Goal: Transaction & Acquisition: Purchase product/service

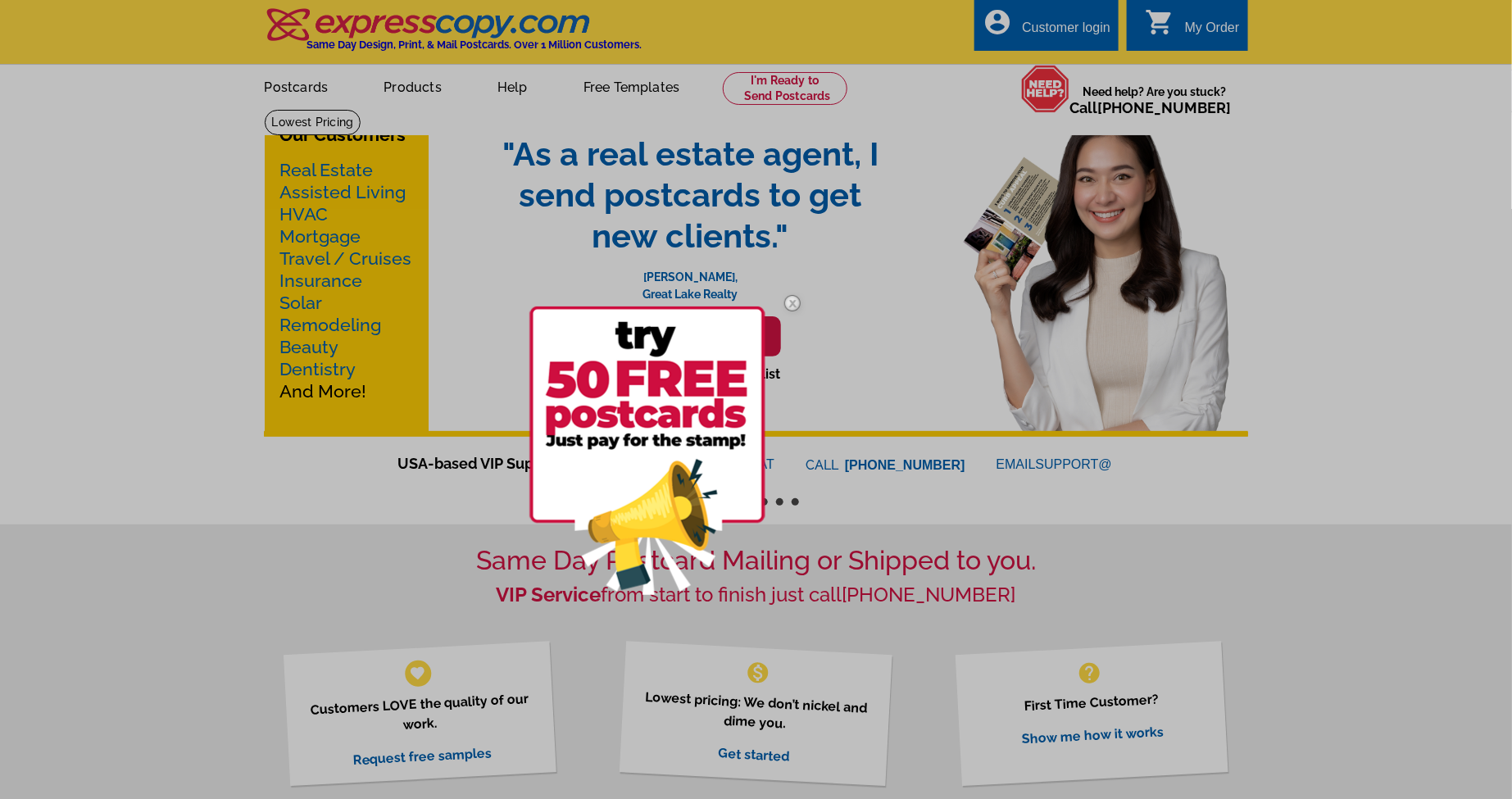
click at [192, 650] on div at bounding box center [756, 400] width 1512 height 799
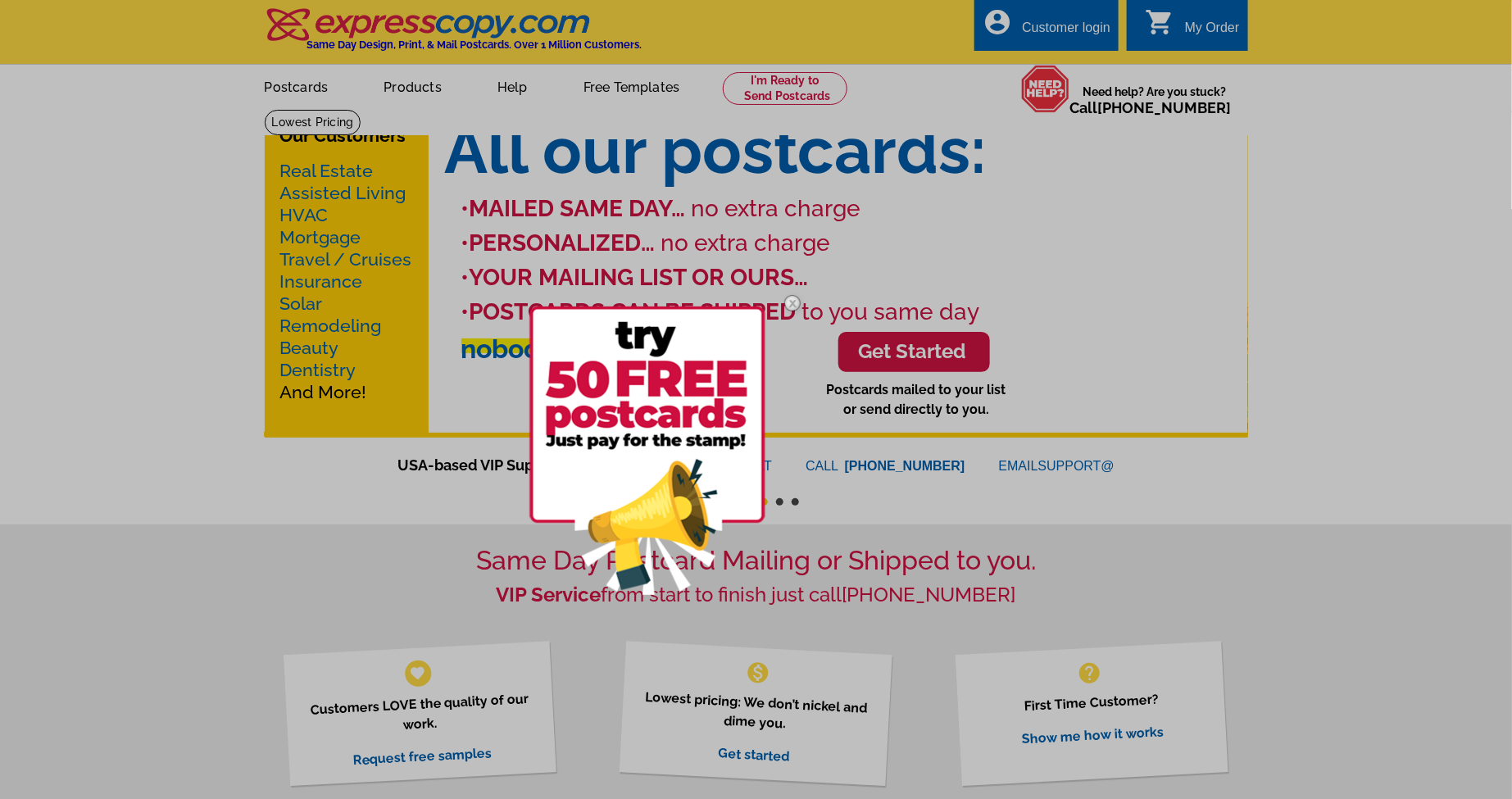
click at [1365, 386] on div at bounding box center [756, 400] width 1512 height 799
click at [788, 298] on img at bounding box center [793, 303] width 48 height 48
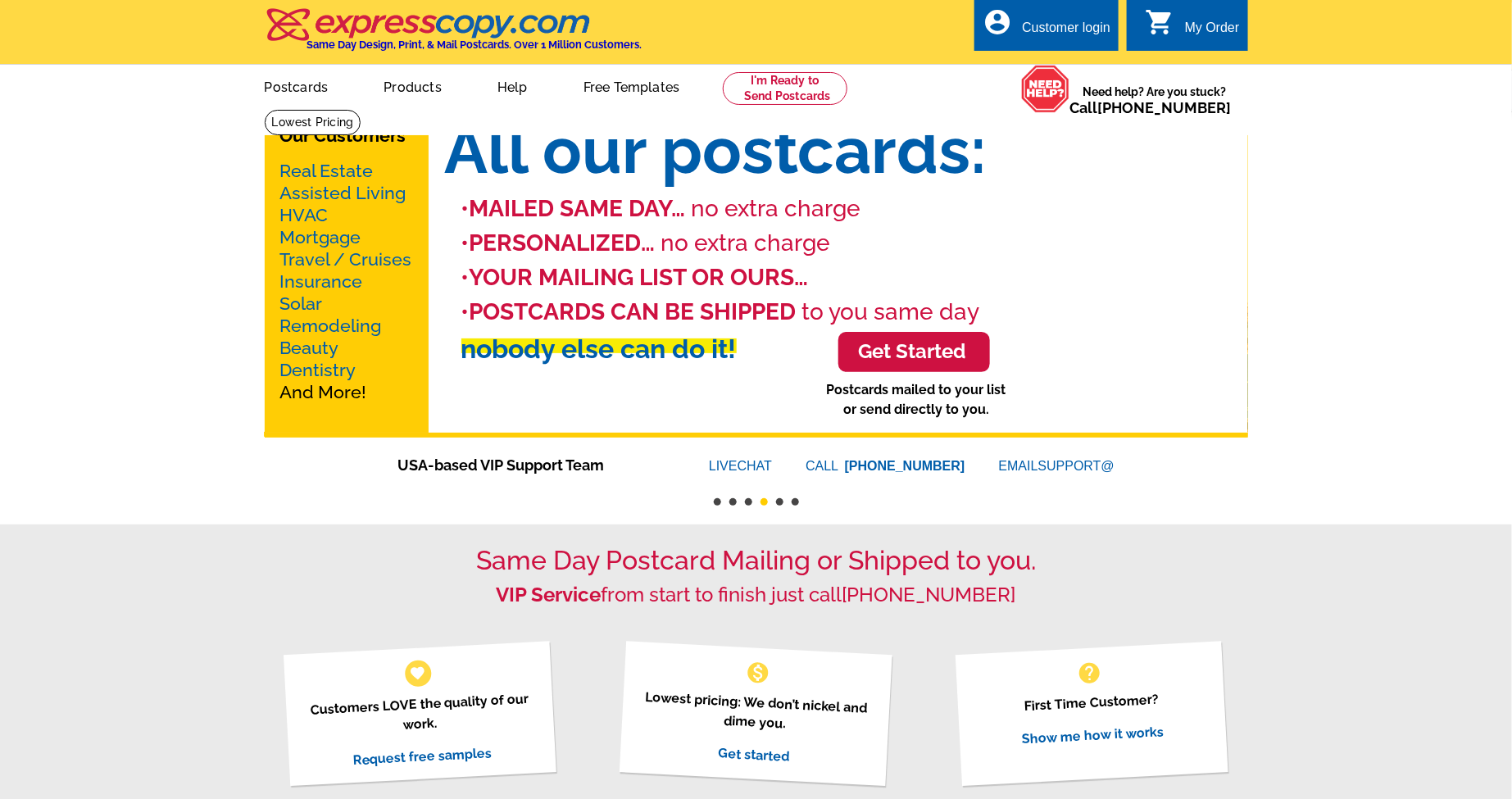
click at [351, 175] on link "Real Estate" at bounding box center [327, 170] width 94 height 21
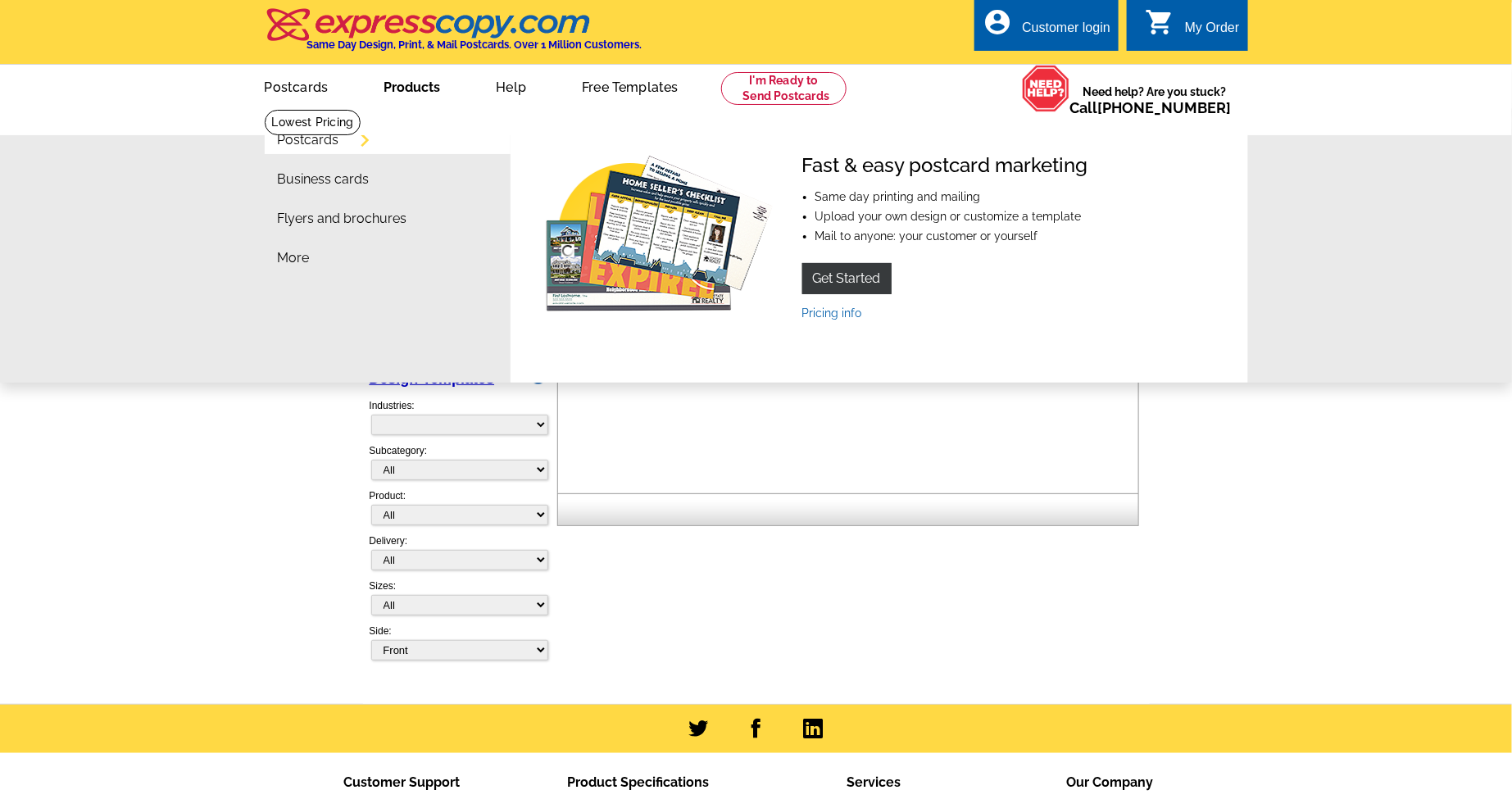
select select "785"
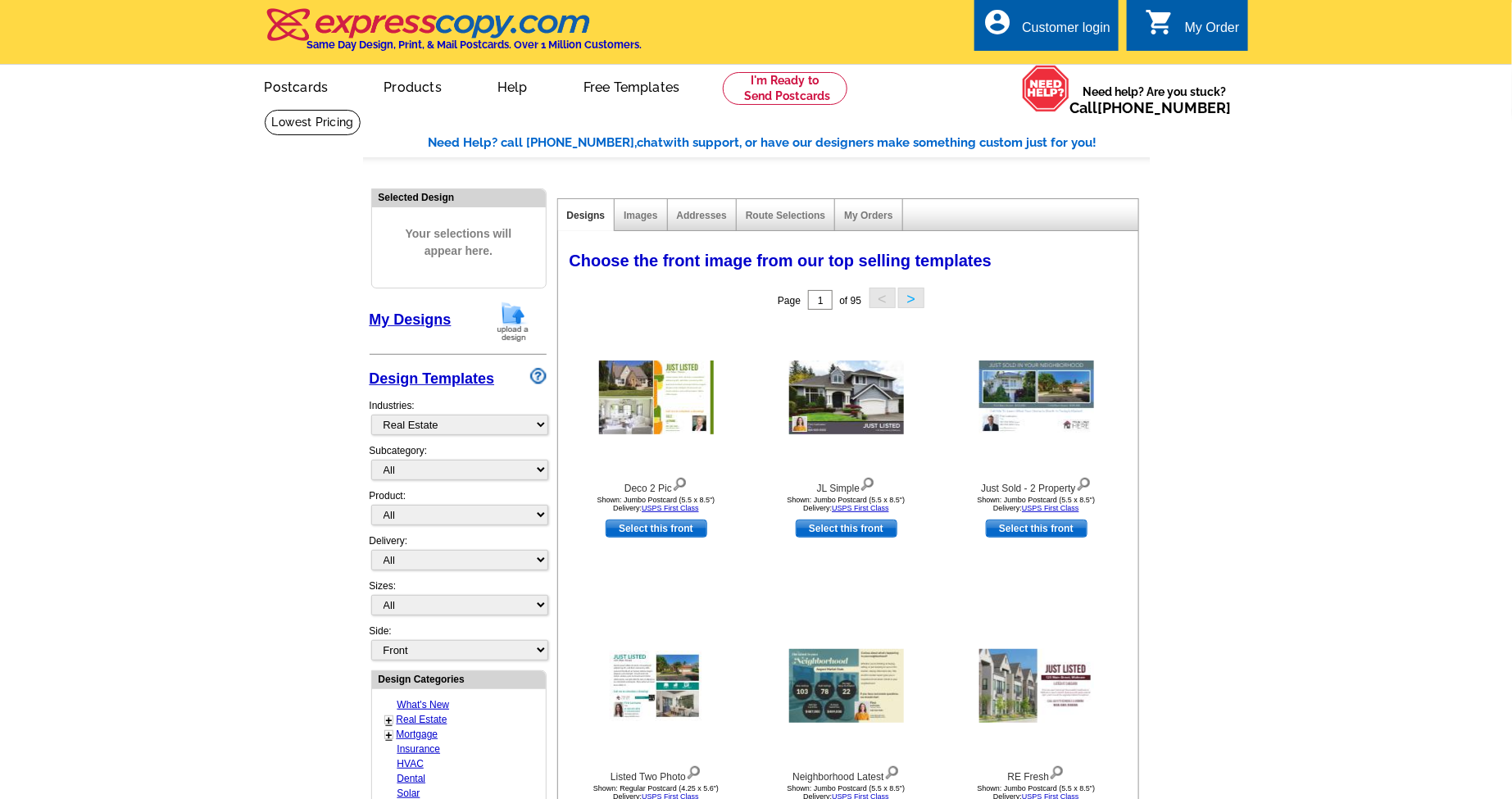
click at [621, 216] on div "Images" at bounding box center [641, 215] width 53 height 32
click at [636, 211] on link "Images" at bounding box center [640, 215] width 34 height 12
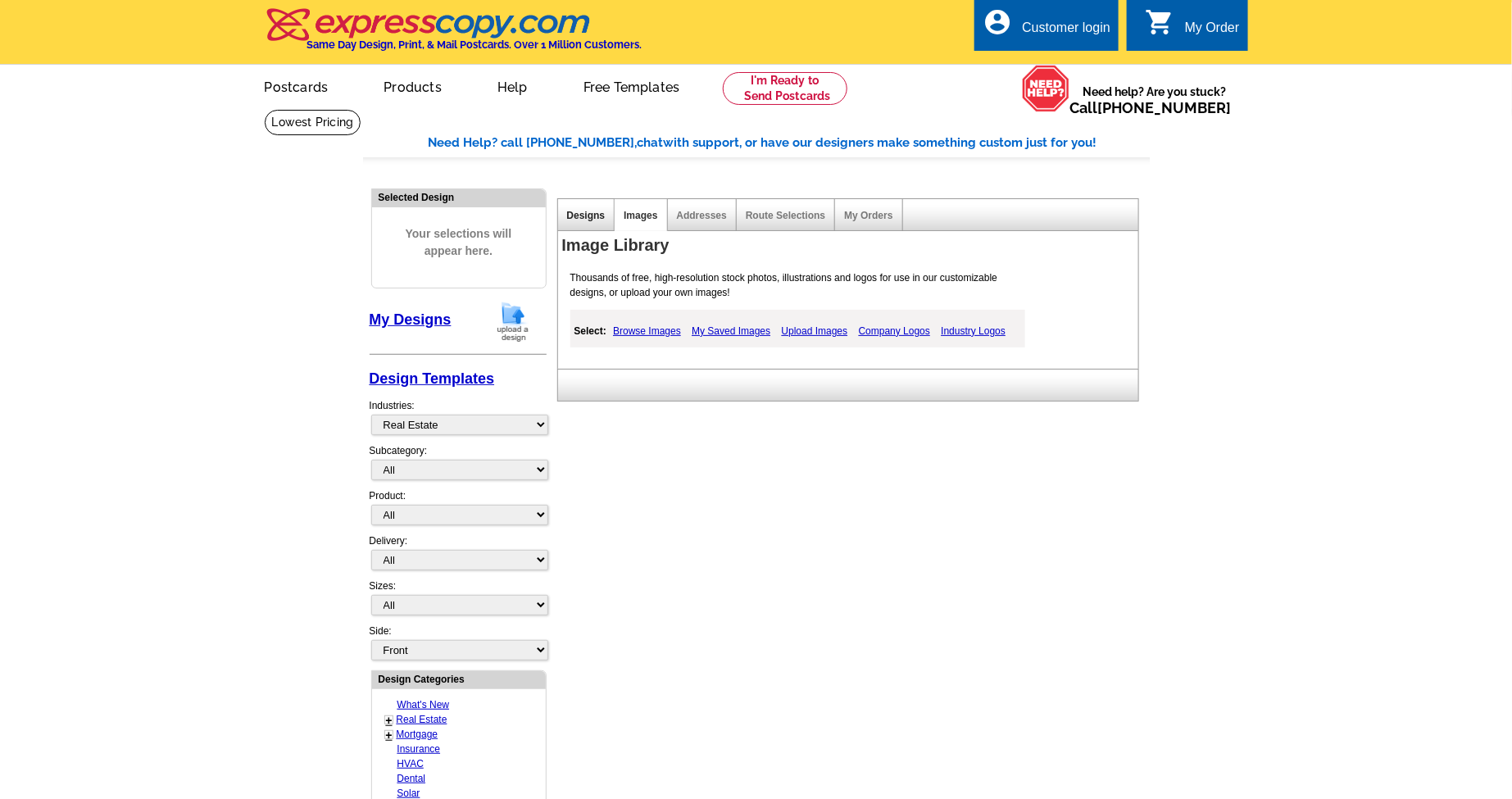
click at [586, 211] on link "Designs" at bounding box center [586, 215] width 39 height 12
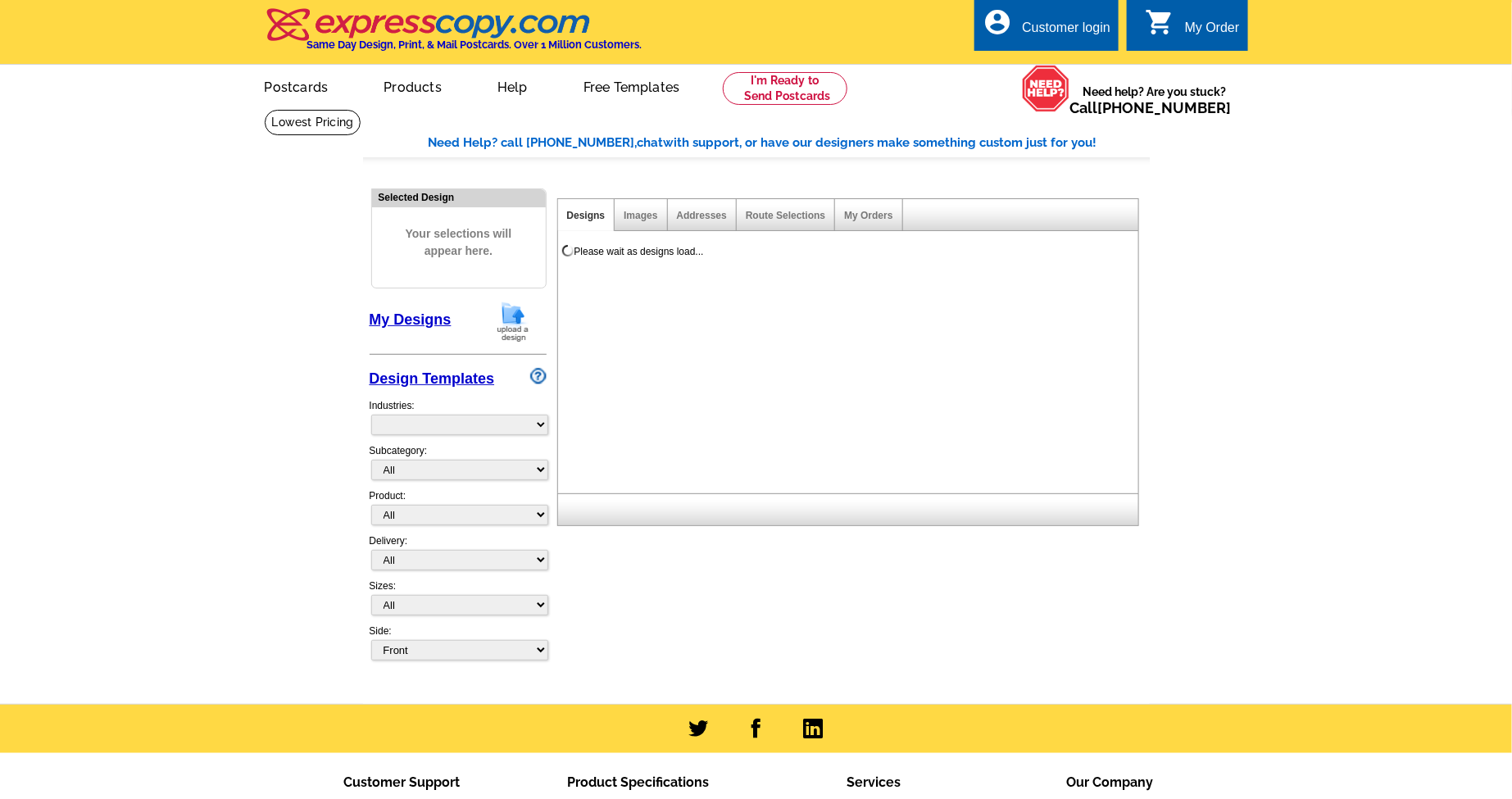
select select "785"
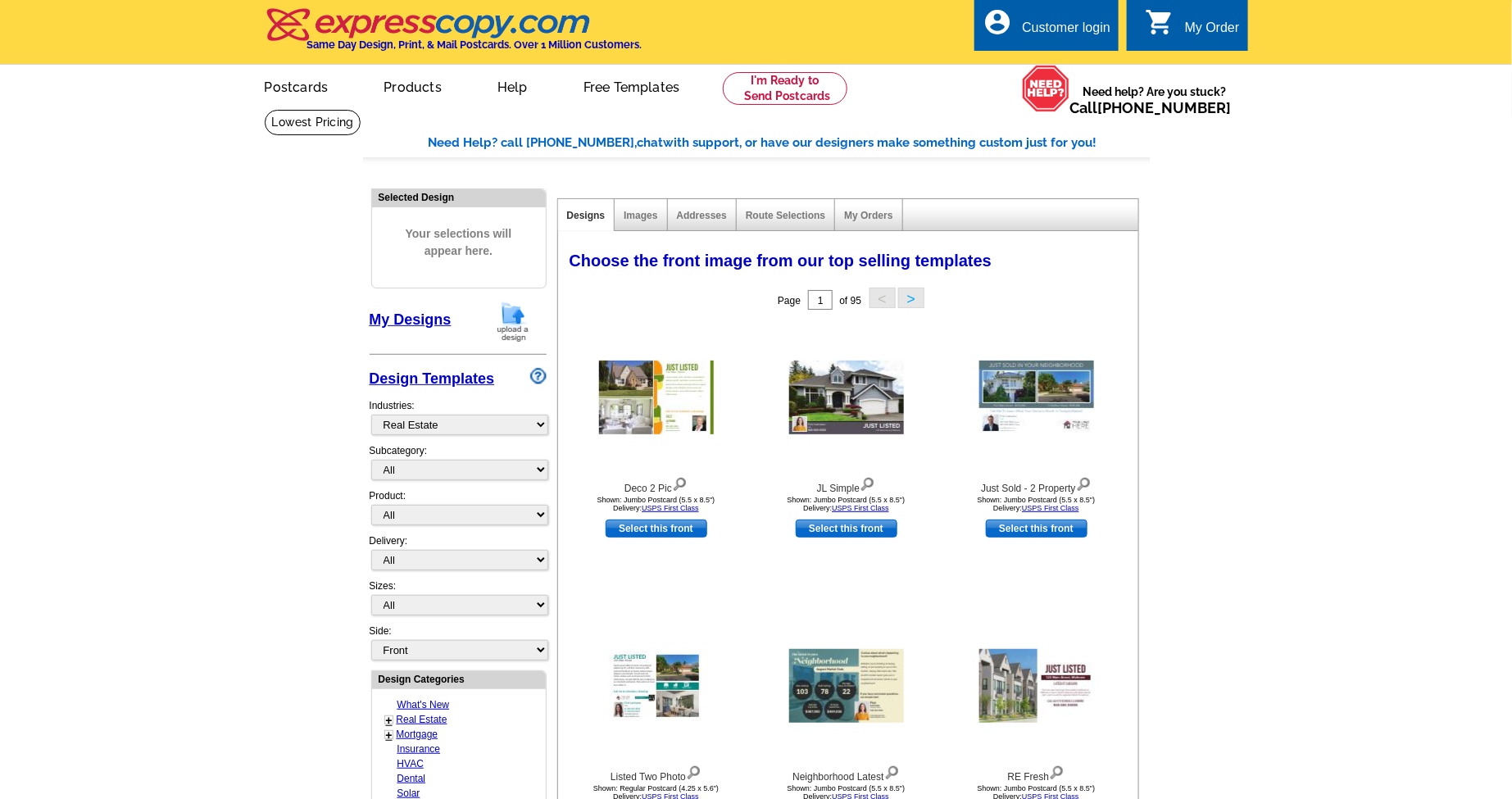
click at [909, 298] on button ">" at bounding box center [912, 298] width 26 height 21
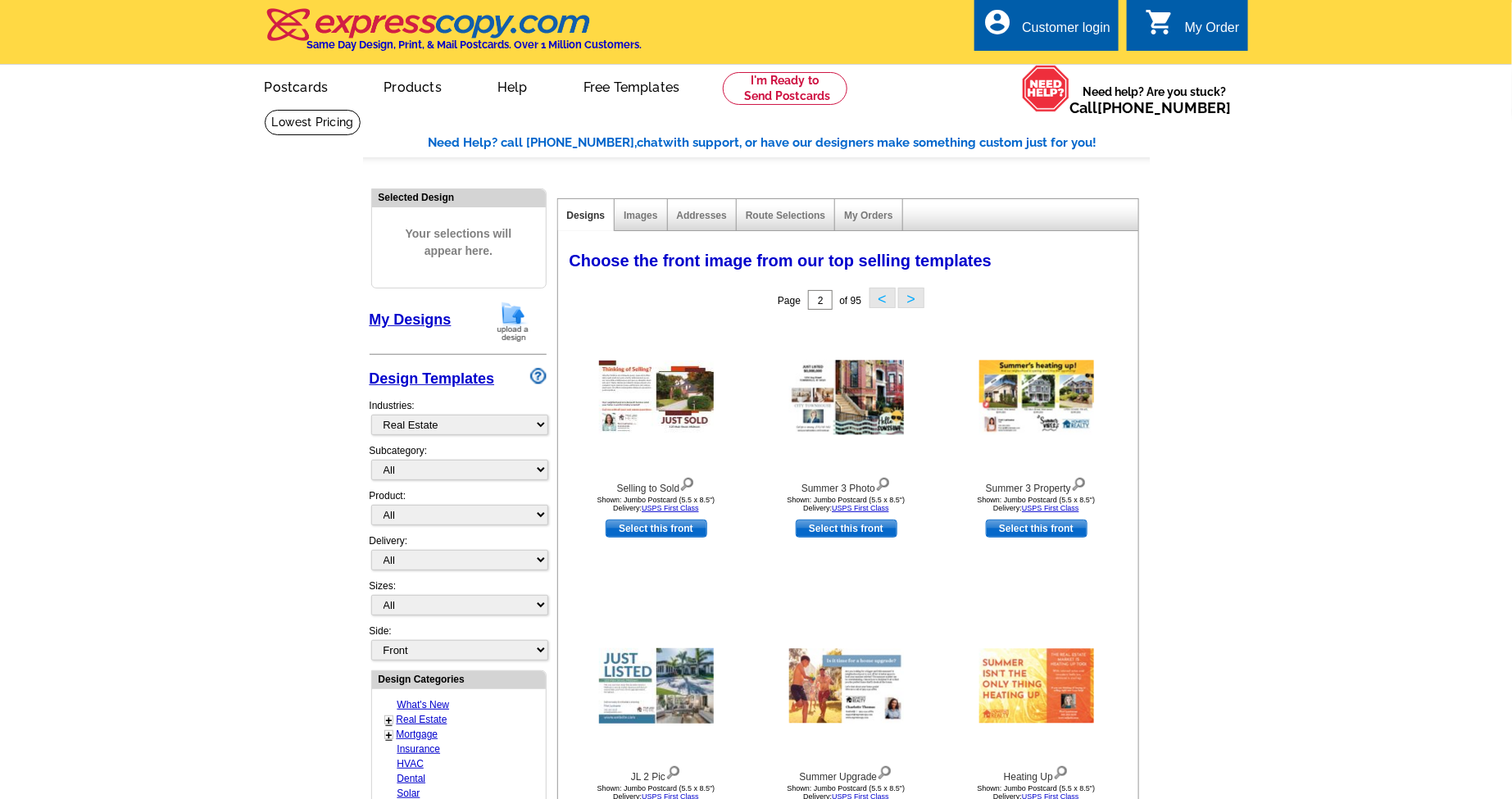
click at [910, 298] on button ">" at bounding box center [912, 298] width 26 height 21
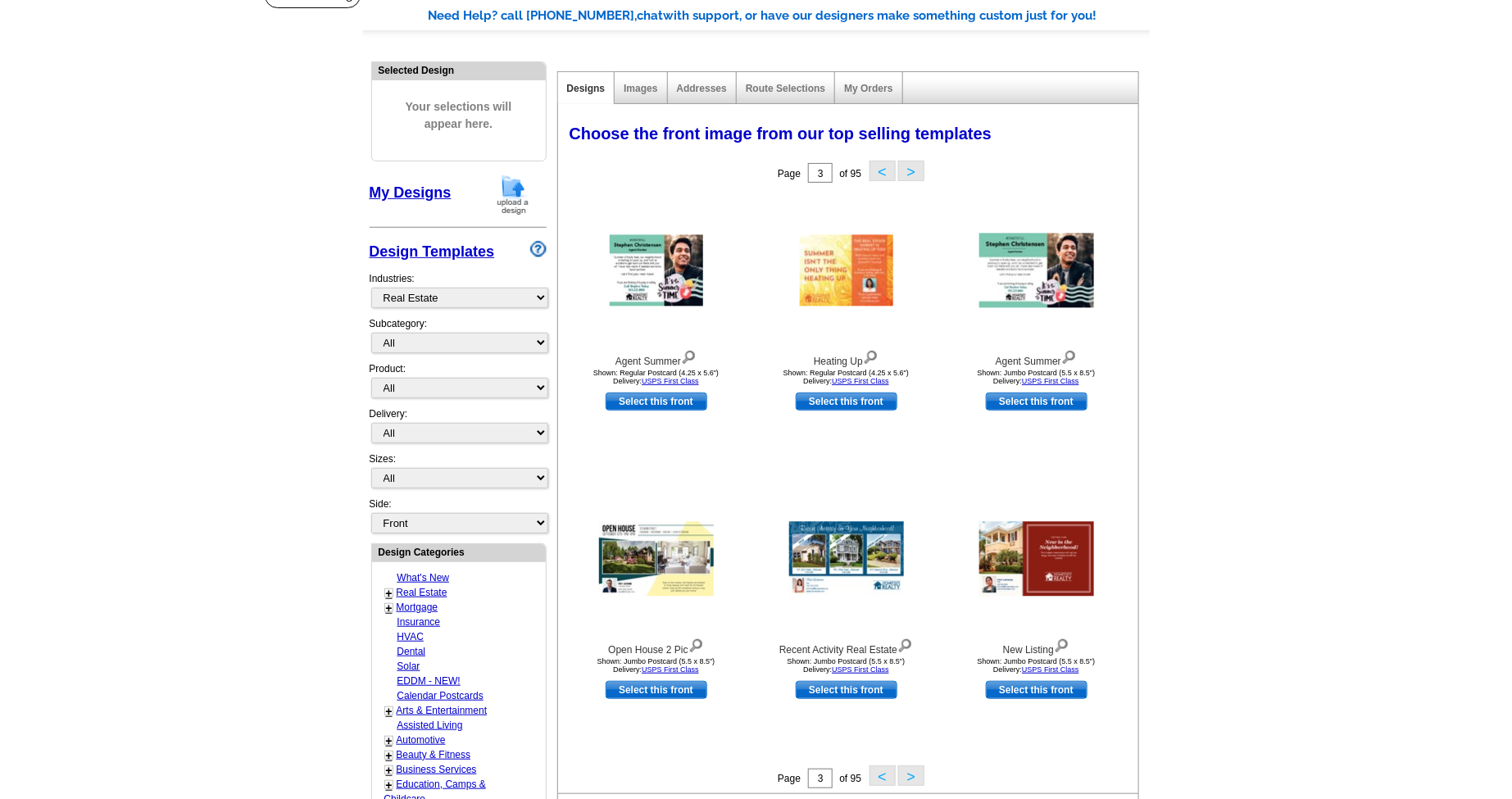
scroll to position [91, 0]
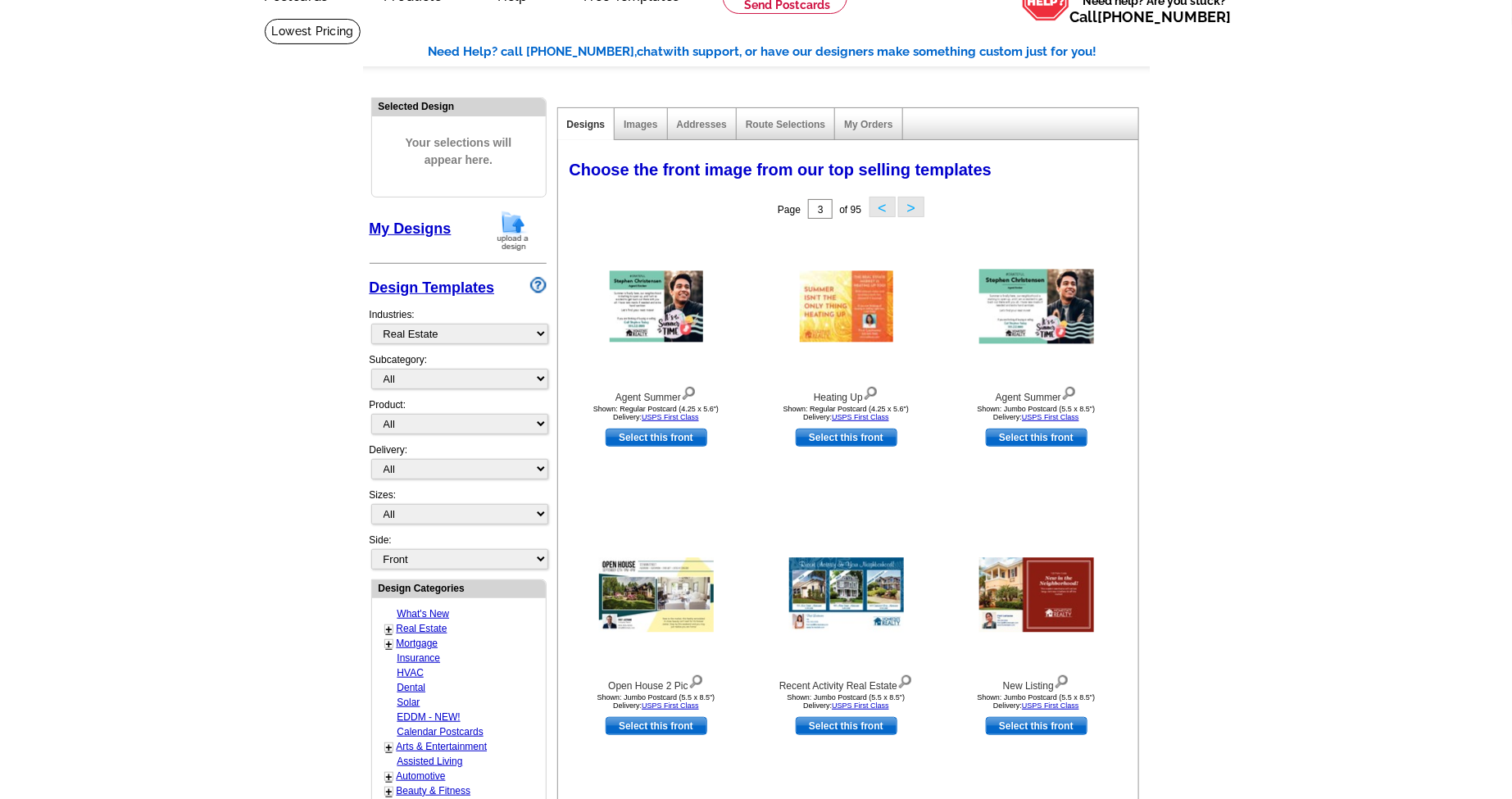
click at [913, 213] on button ">" at bounding box center [912, 206] width 26 height 21
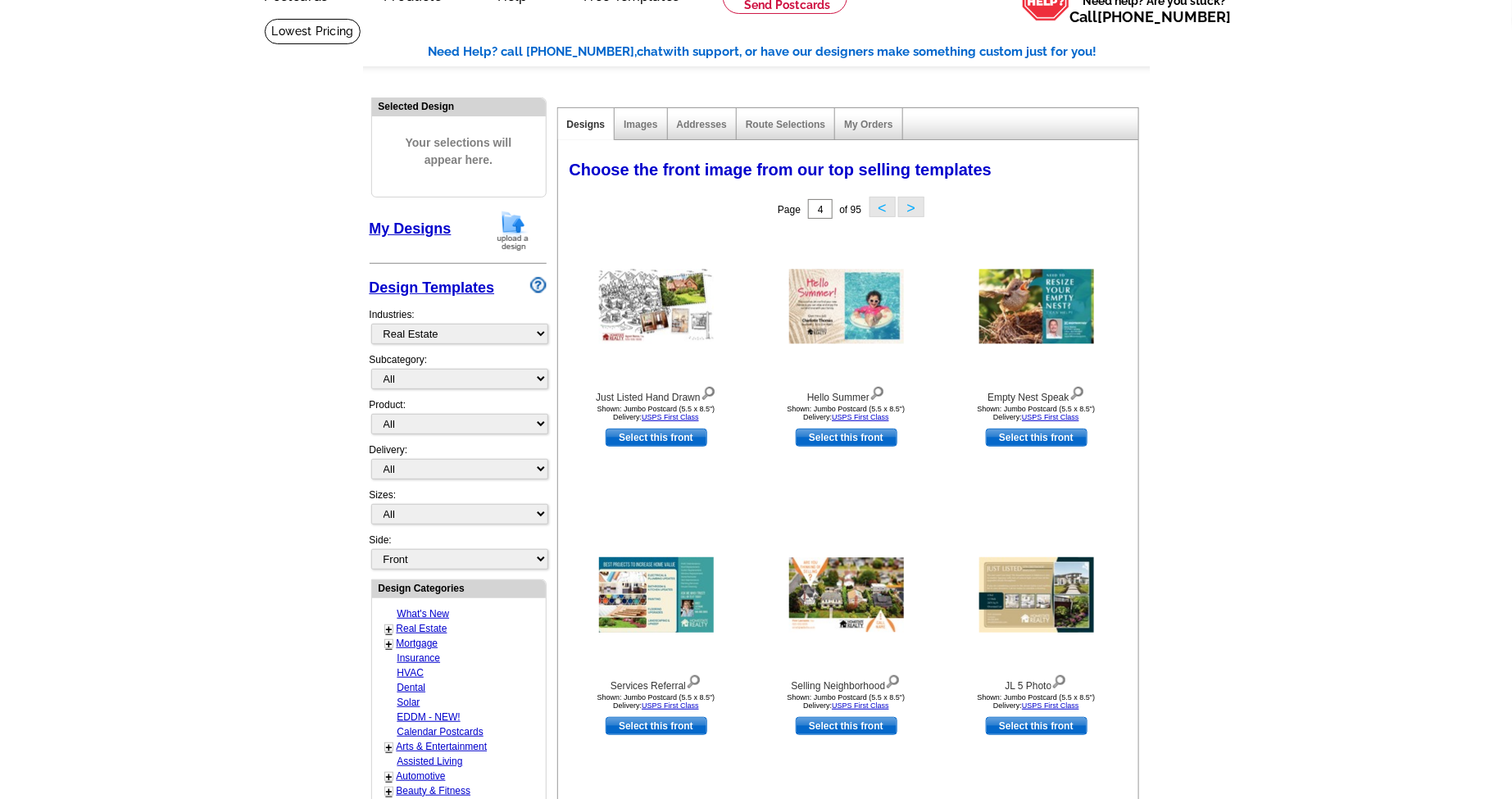
click at [912, 213] on button ">" at bounding box center [912, 206] width 26 height 21
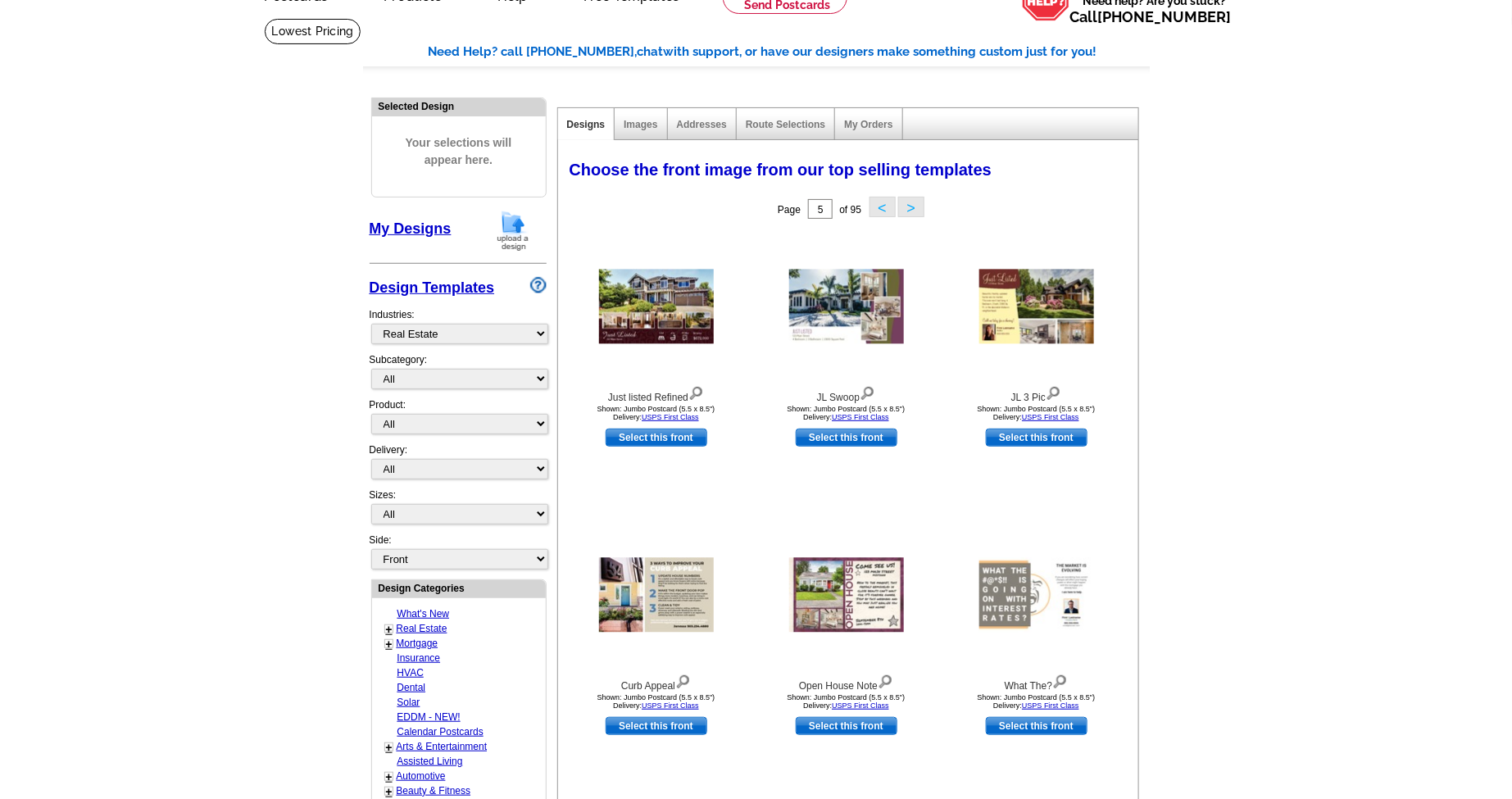
scroll to position [182, 0]
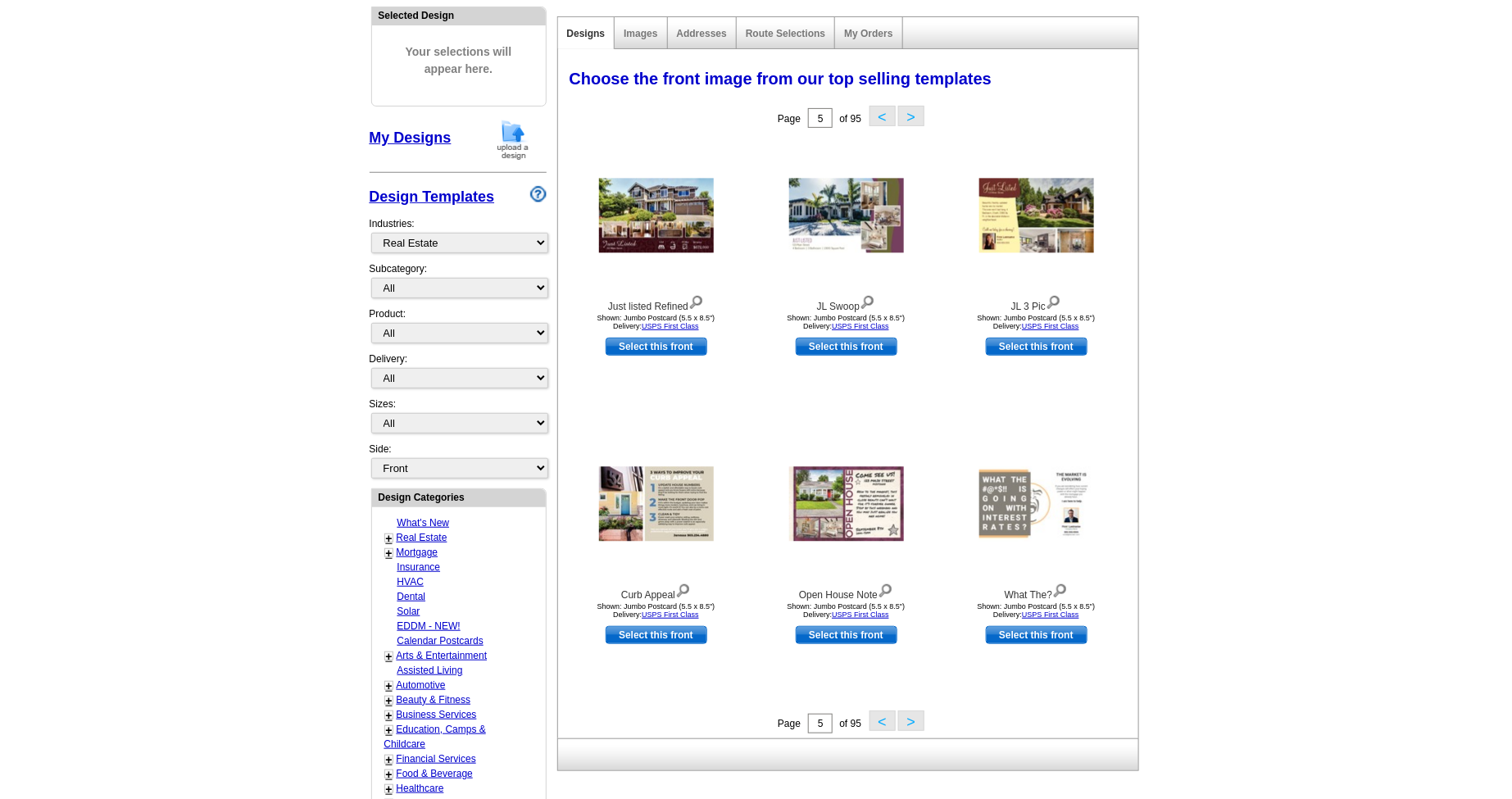
click at [913, 119] on button ">" at bounding box center [912, 116] width 26 height 21
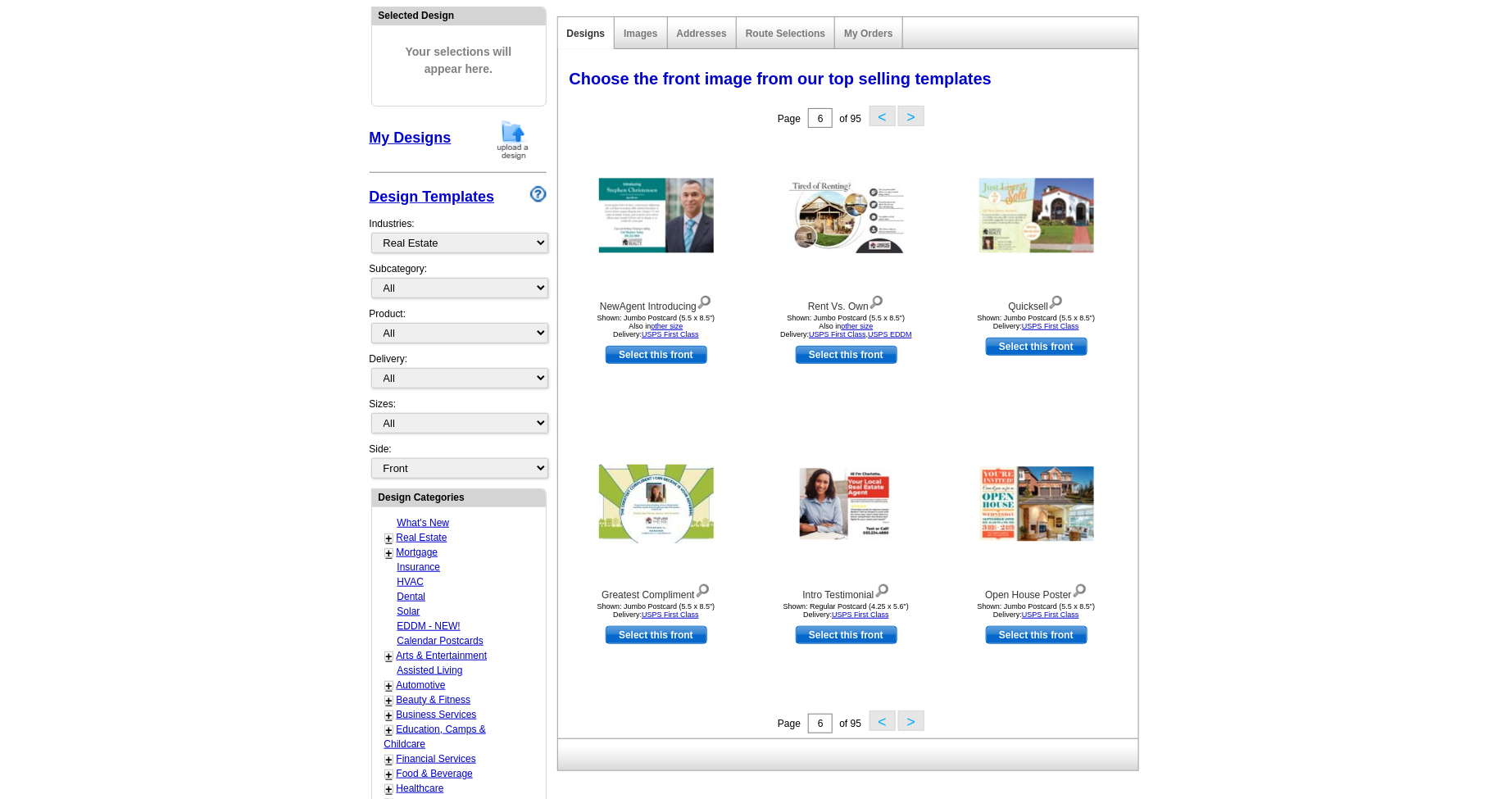
click at [392, 532] on link "+" at bounding box center [390, 538] width 7 height 13
click at [431, 547] on link "Farming" at bounding box center [418, 552] width 36 height 12
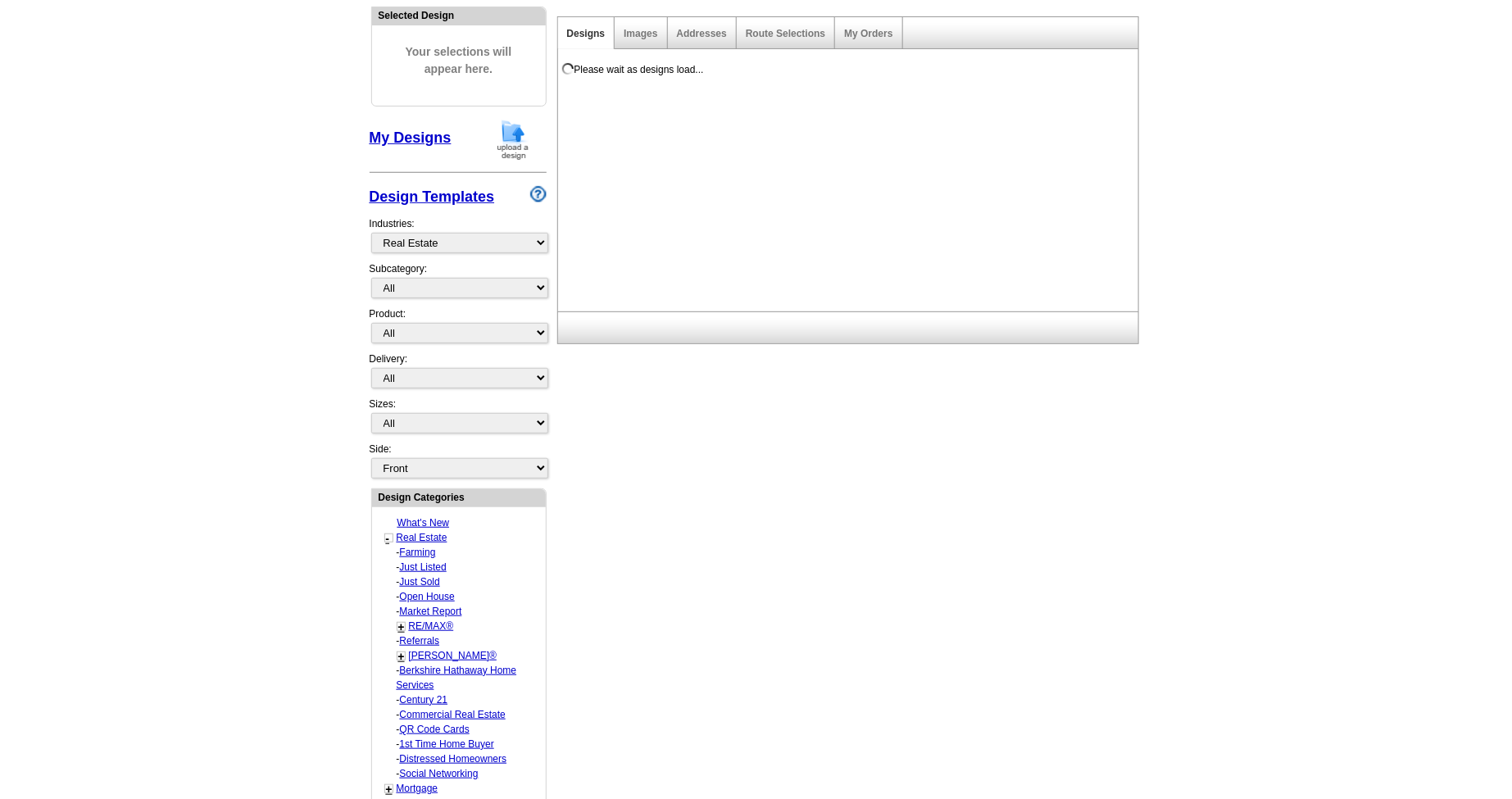
select select "1208"
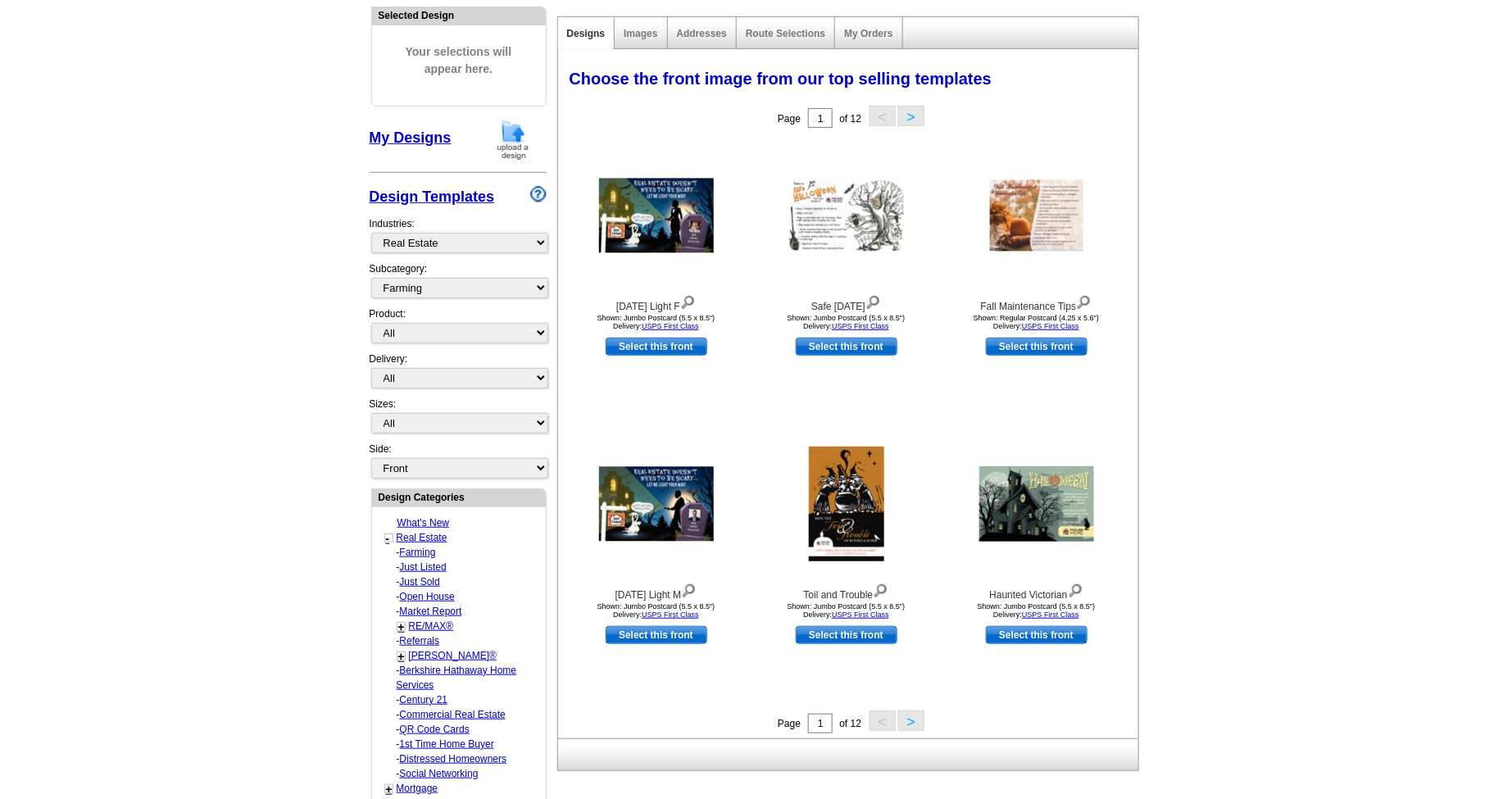
click at [918, 722] on button ">" at bounding box center [912, 720] width 26 height 21
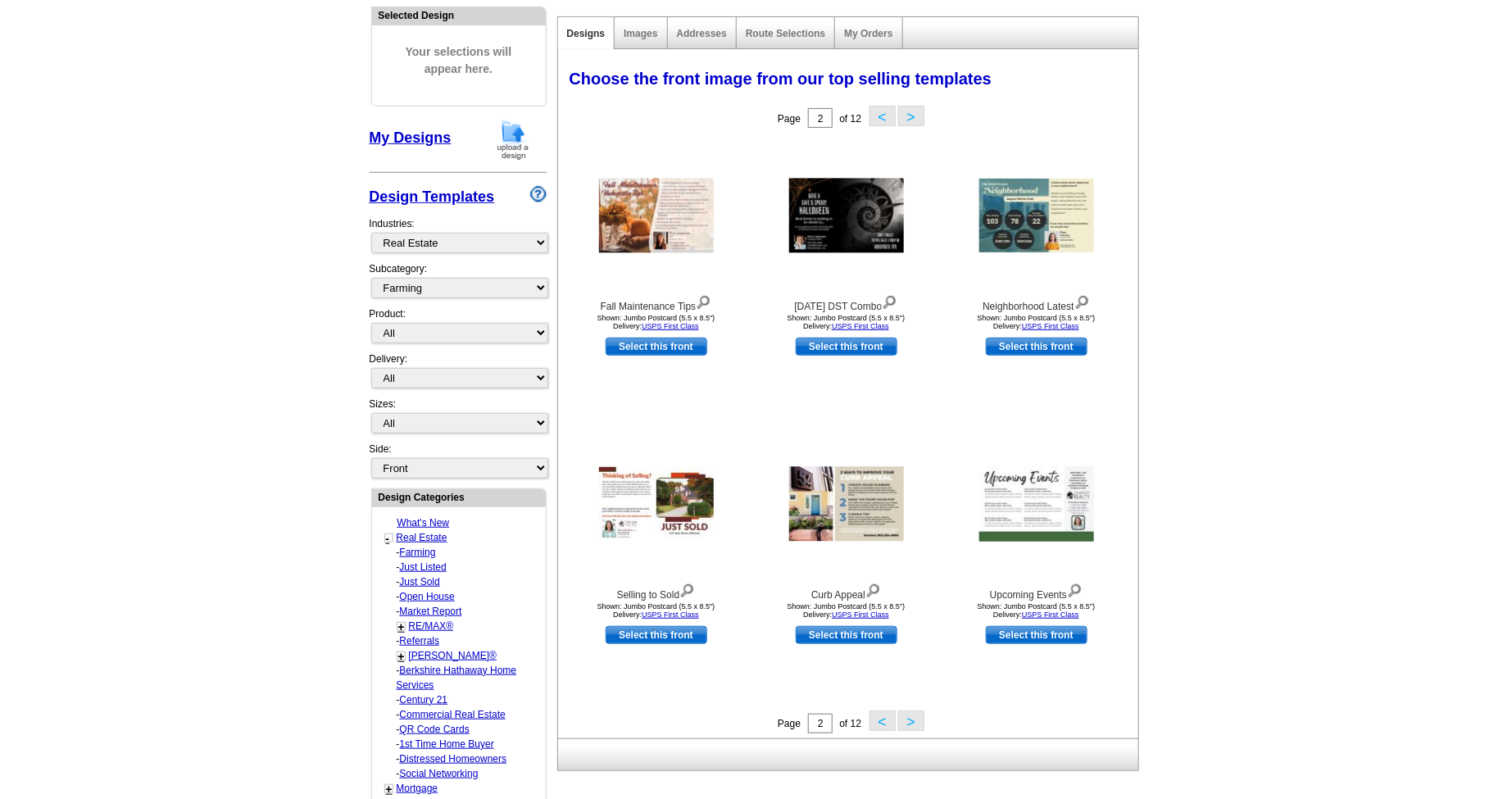
click at [914, 724] on button ">" at bounding box center [912, 720] width 26 height 21
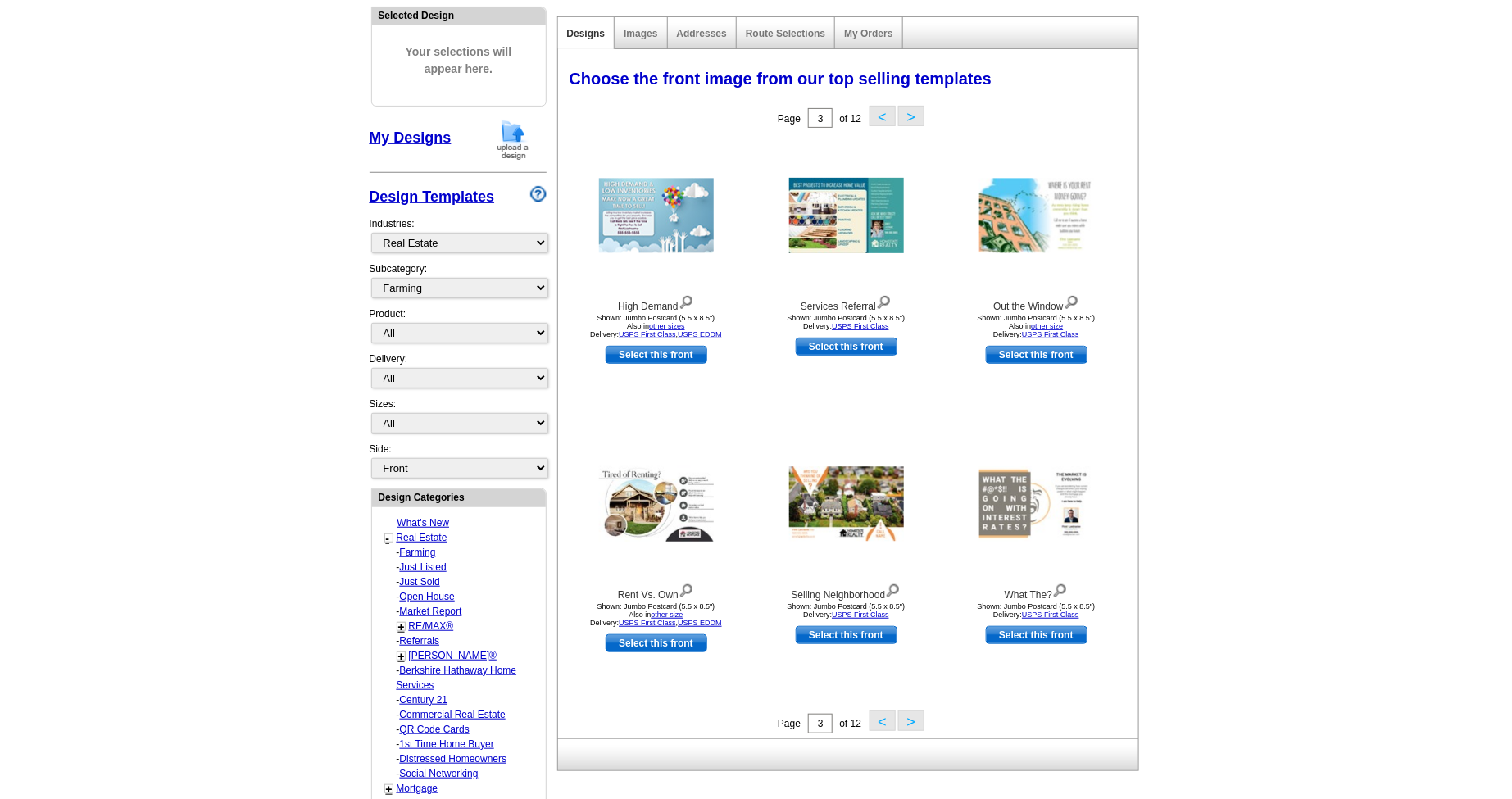
click at [913, 726] on button ">" at bounding box center [912, 720] width 26 height 21
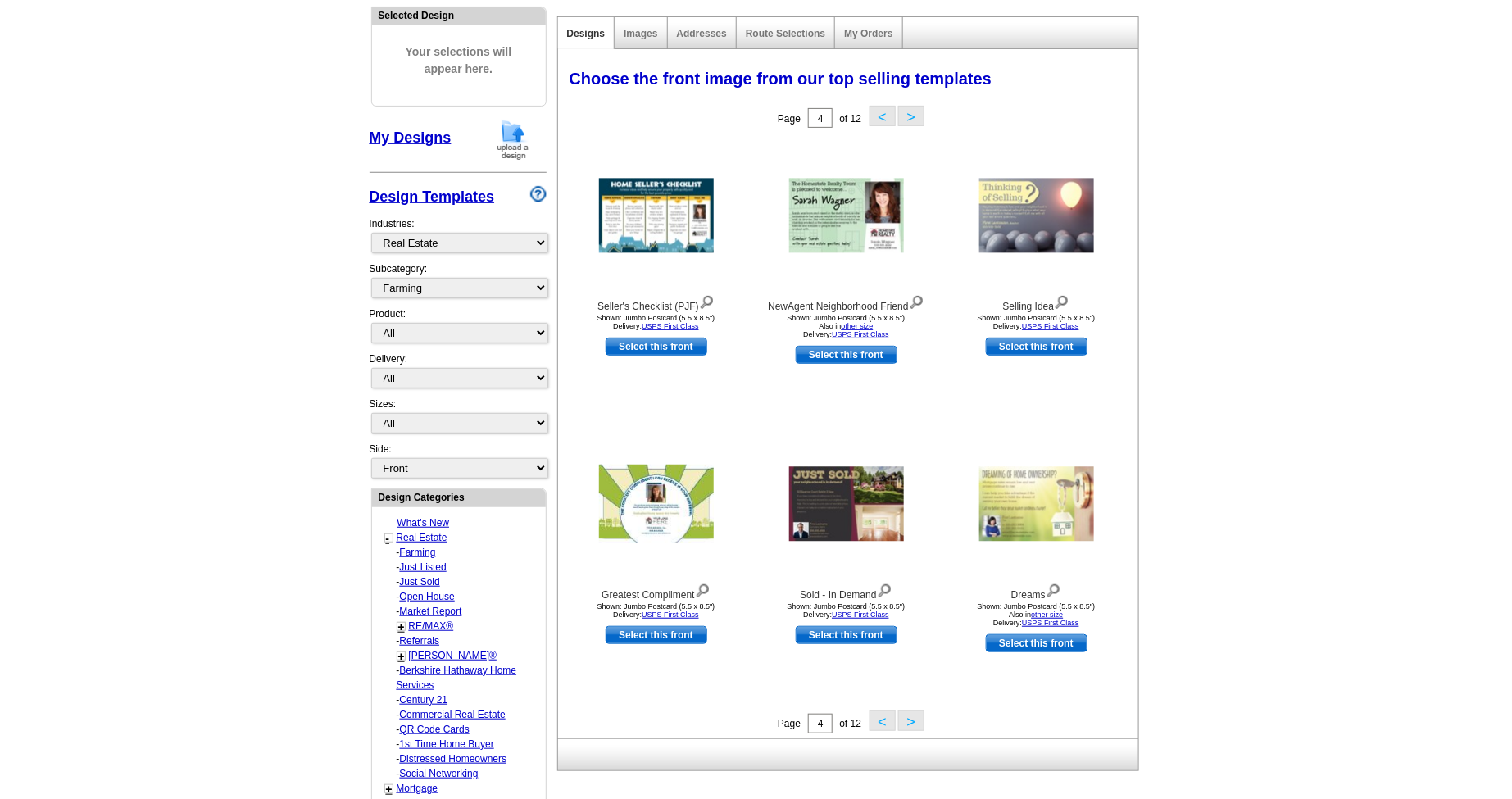
click at [913, 726] on button ">" at bounding box center [912, 720] width 26 height 21
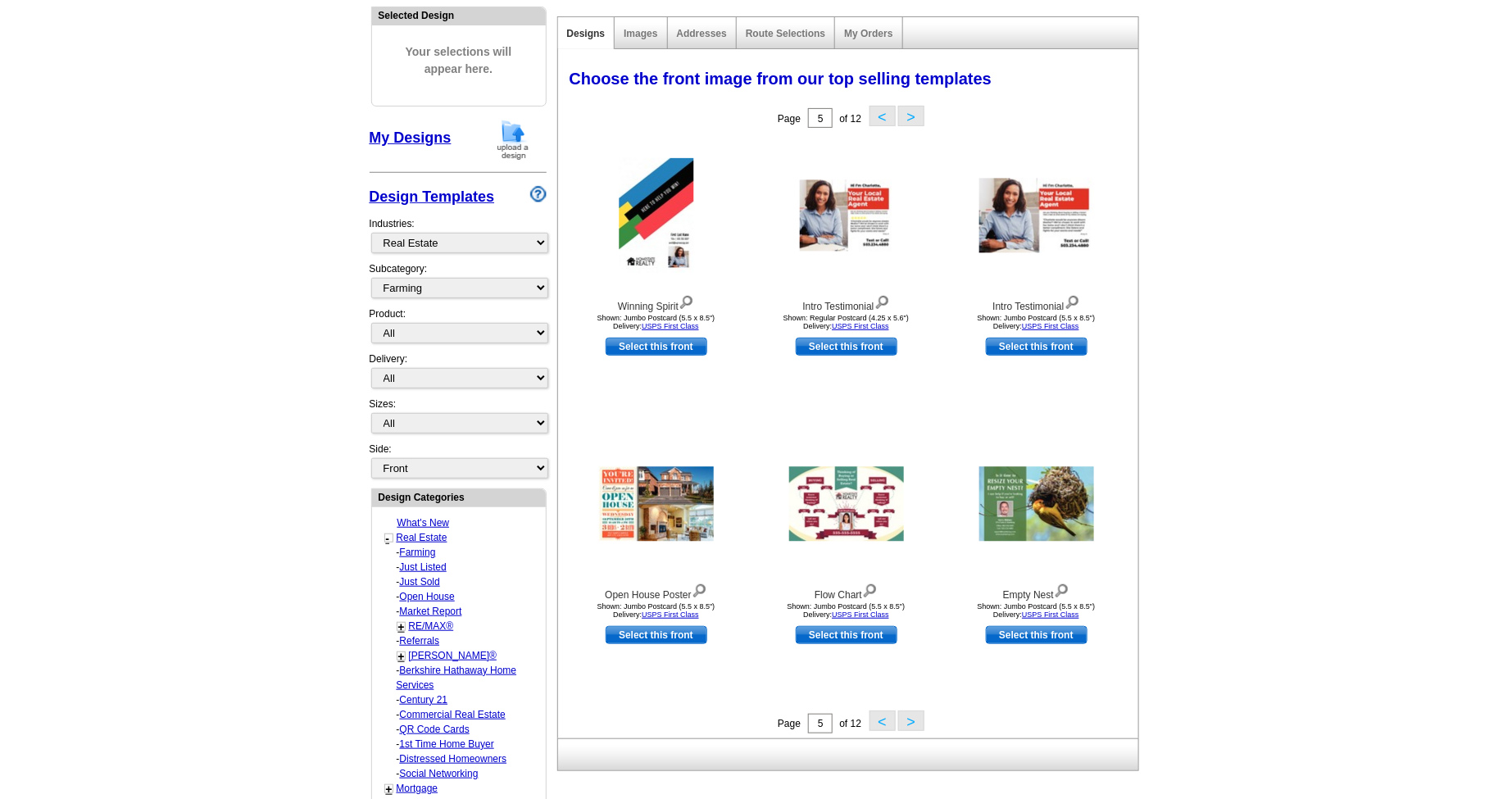
click at [913, 723] on button ">" at bounding box center [912, 720] width 26 height 21
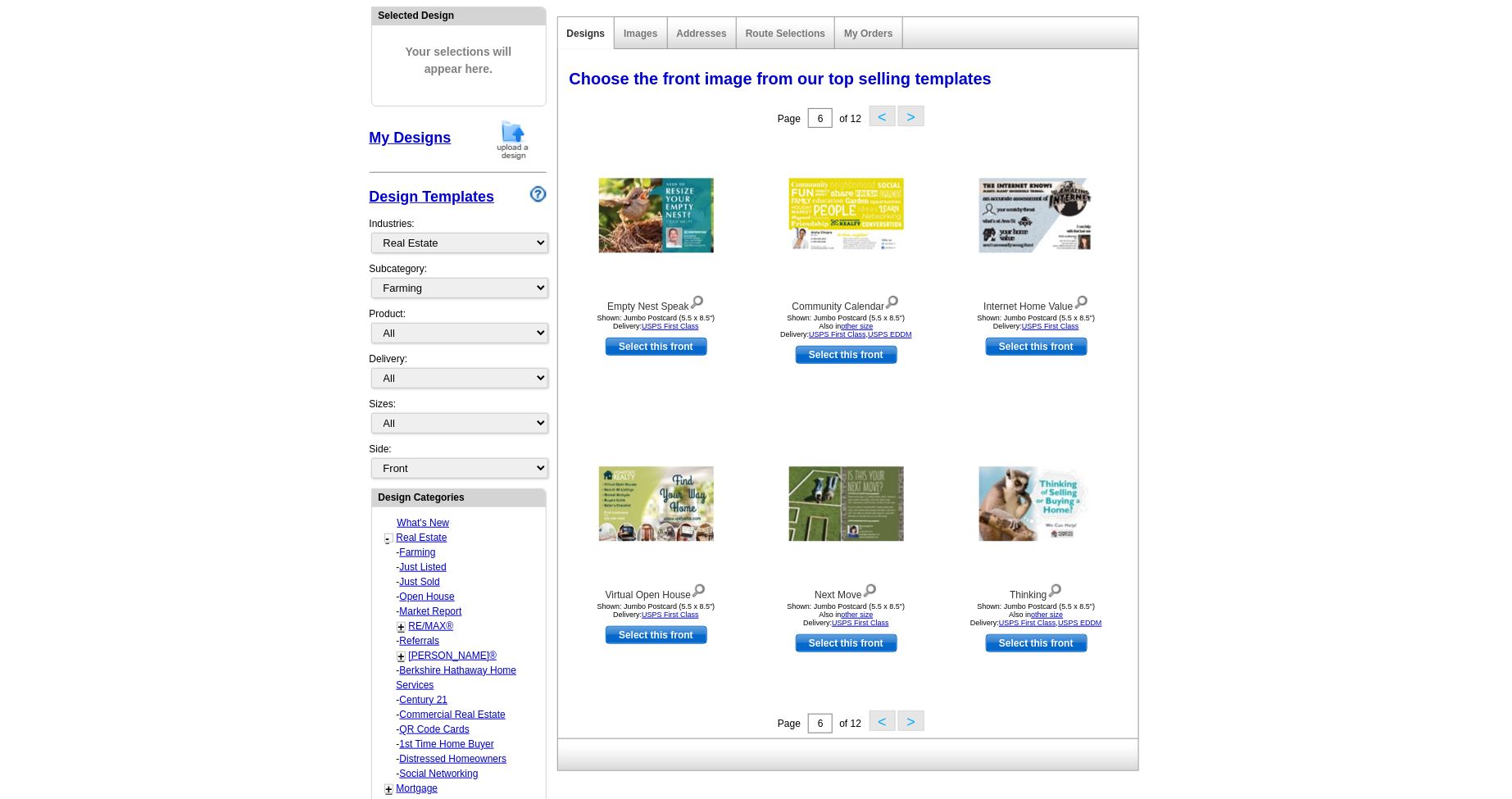
click at [923, 721] on button ">" at bounding box center [912, 720] width 26 height 21
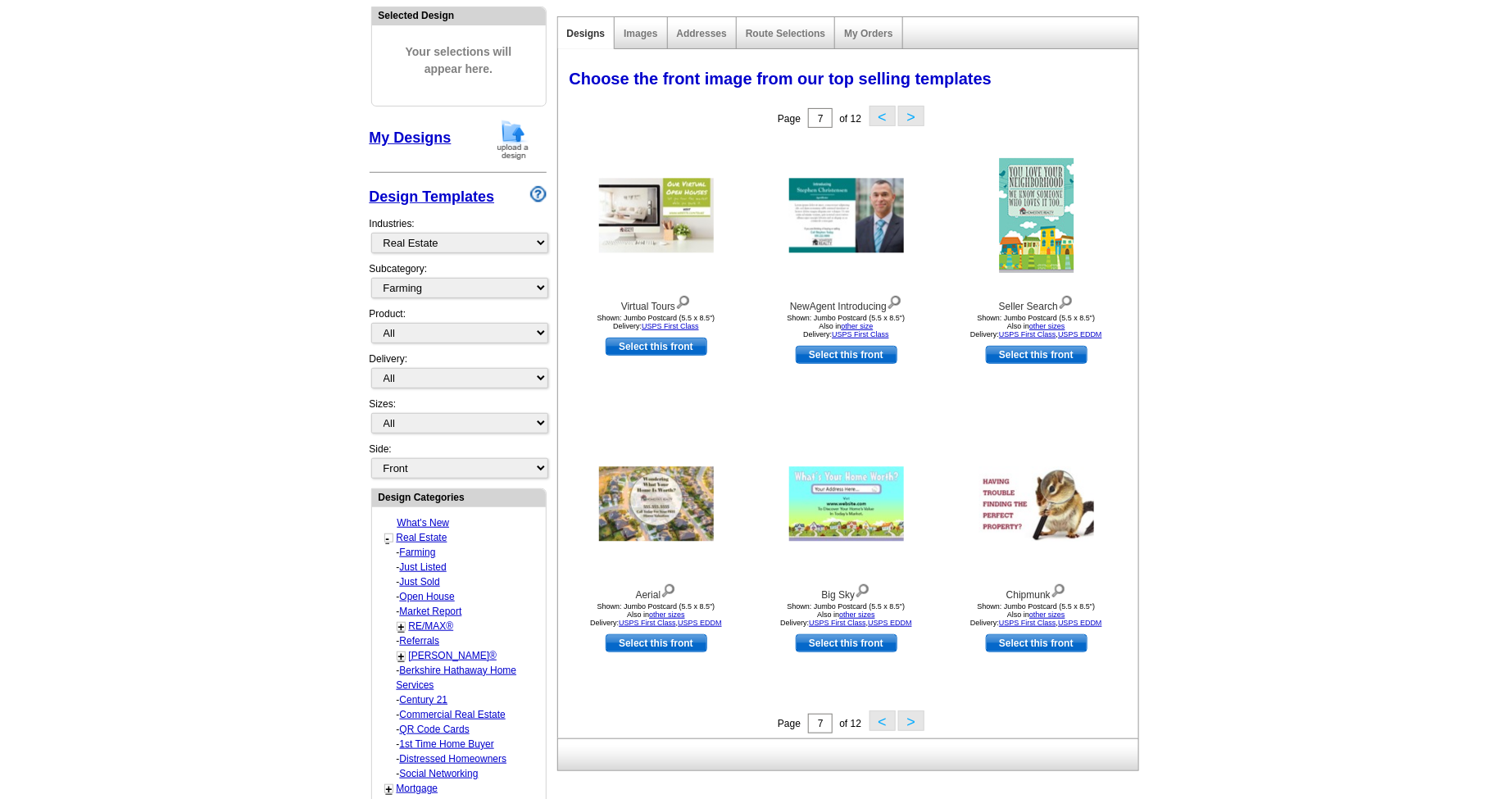
click at [911, 723] on button ">" at bounding box center [912, 720] width 26 height 21
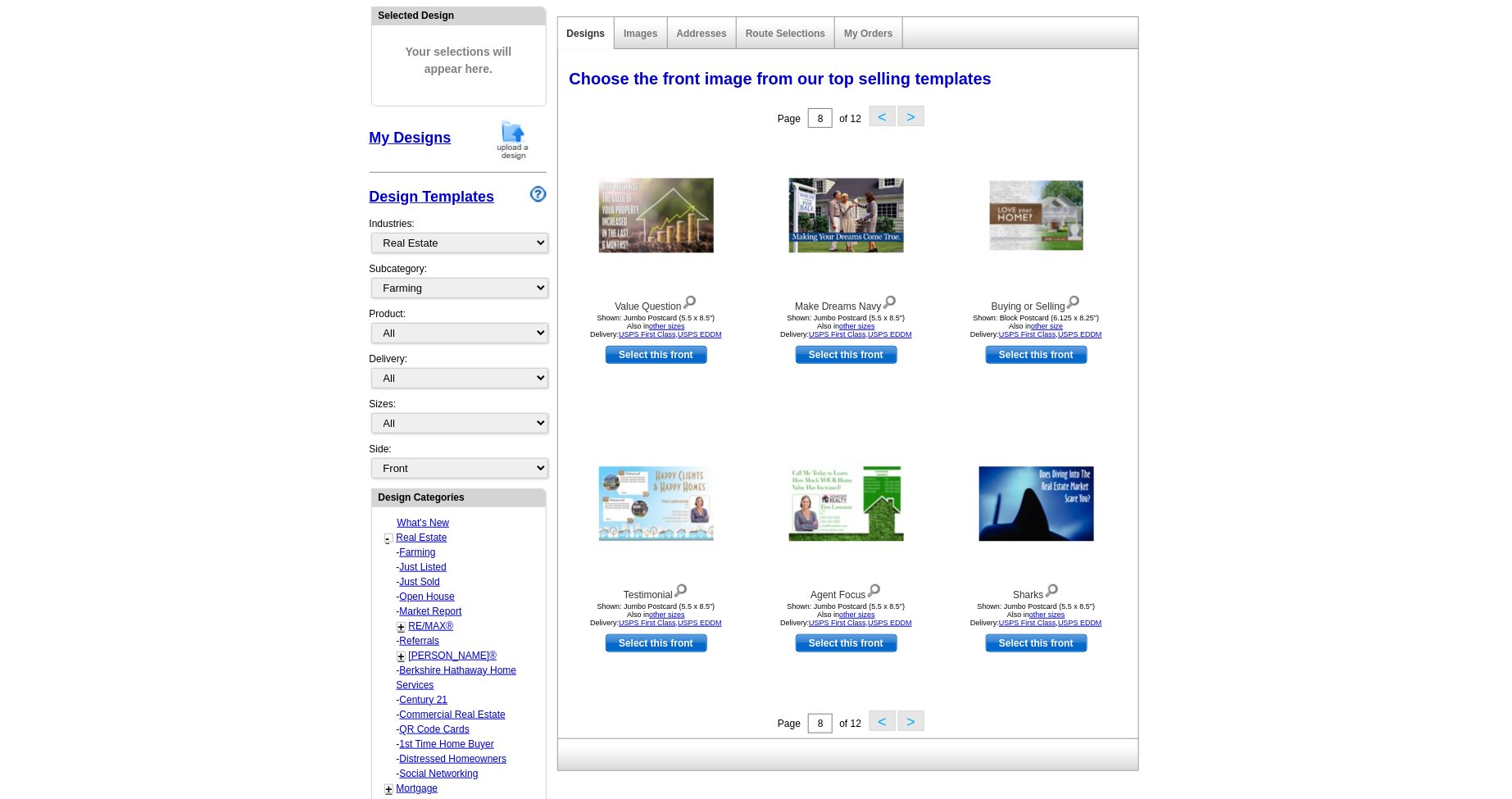
click at [920, 723] on button ">" at bounding box center [912, 720] width 26 height 21
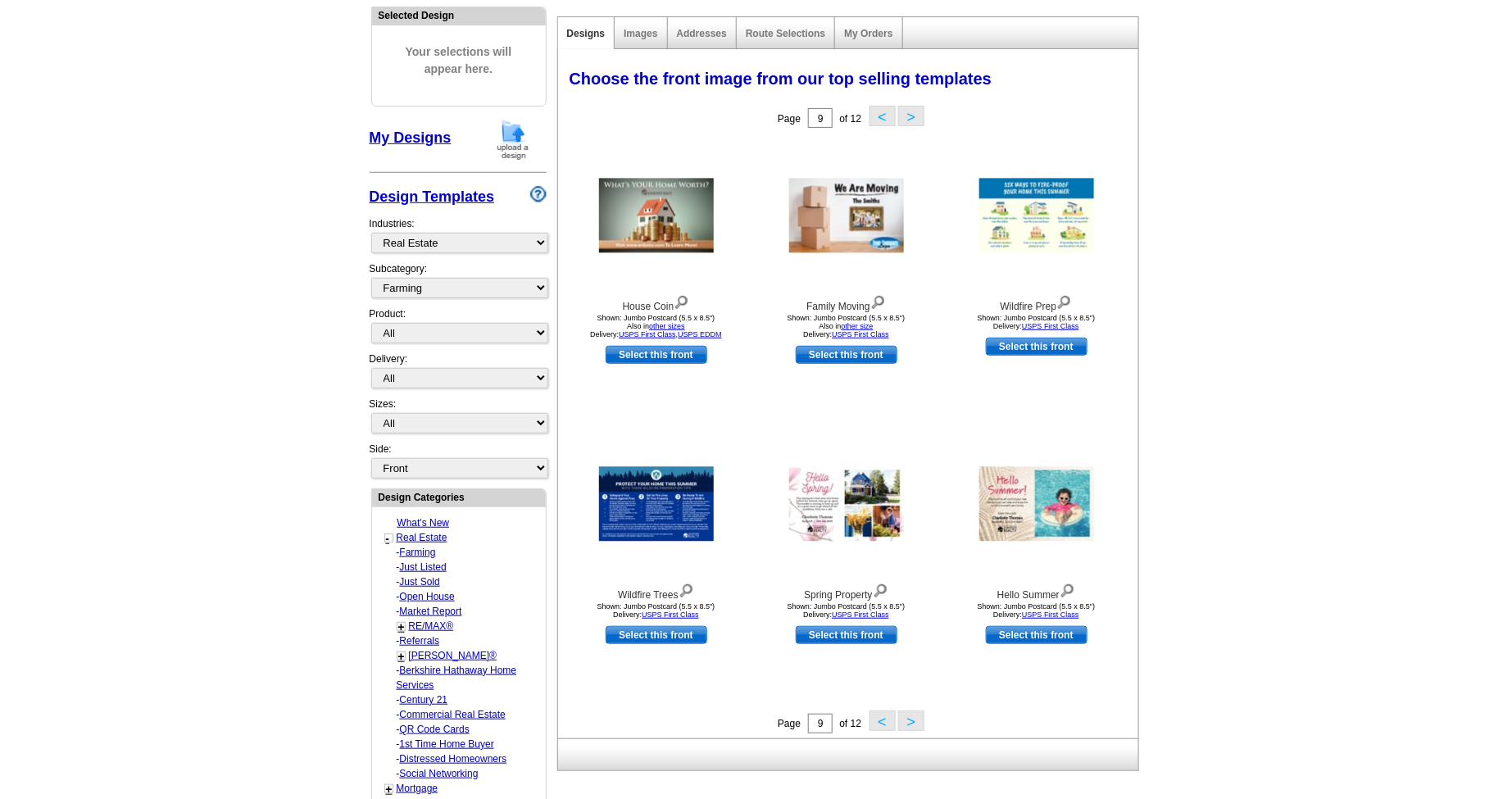
click at [913, 723] on button ">" at bounding box center [912, 720] width 26 height 21
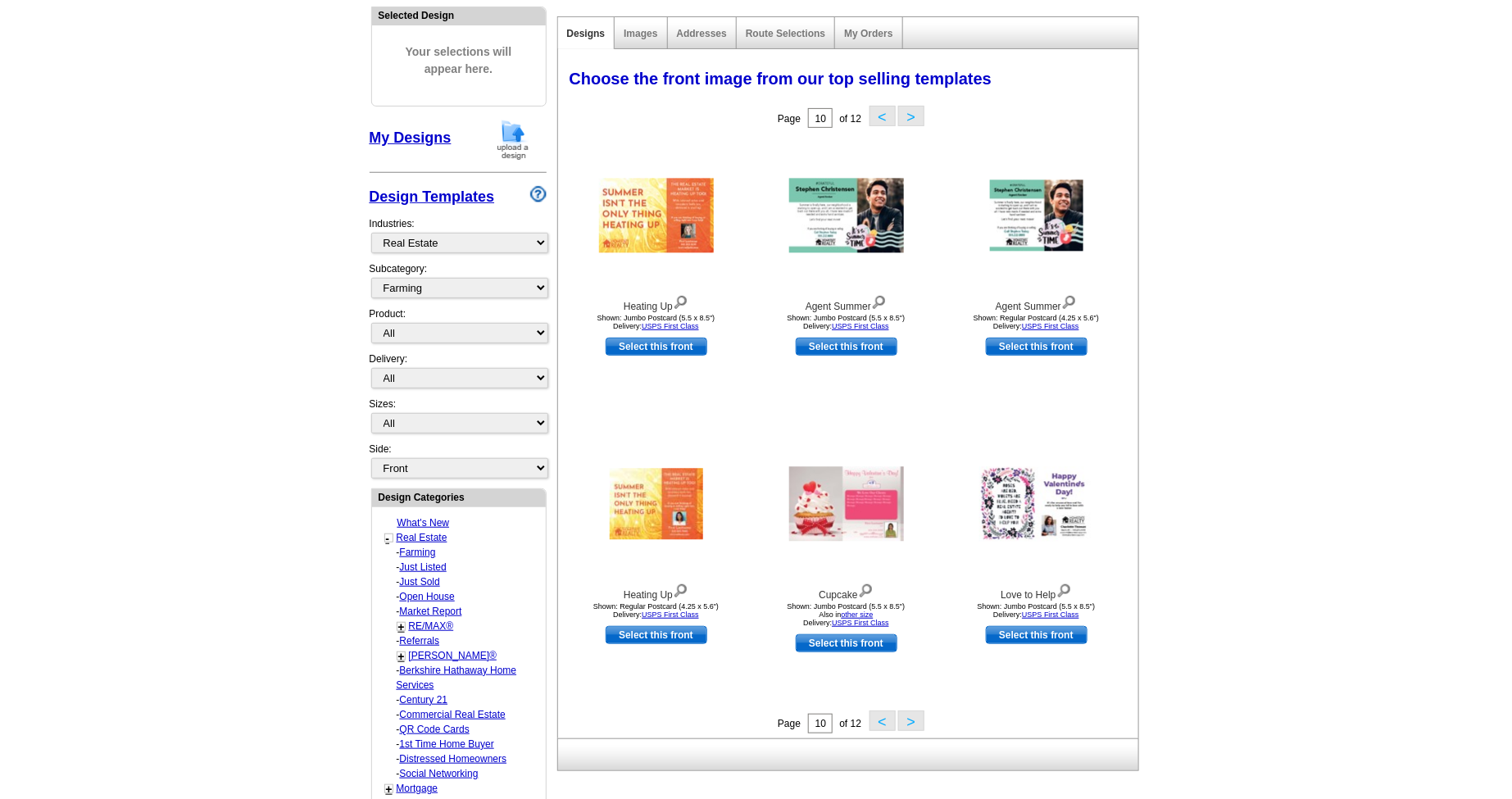
click at [917, 727] on button ">" at bounding box center [912, 720] width 26 height 21
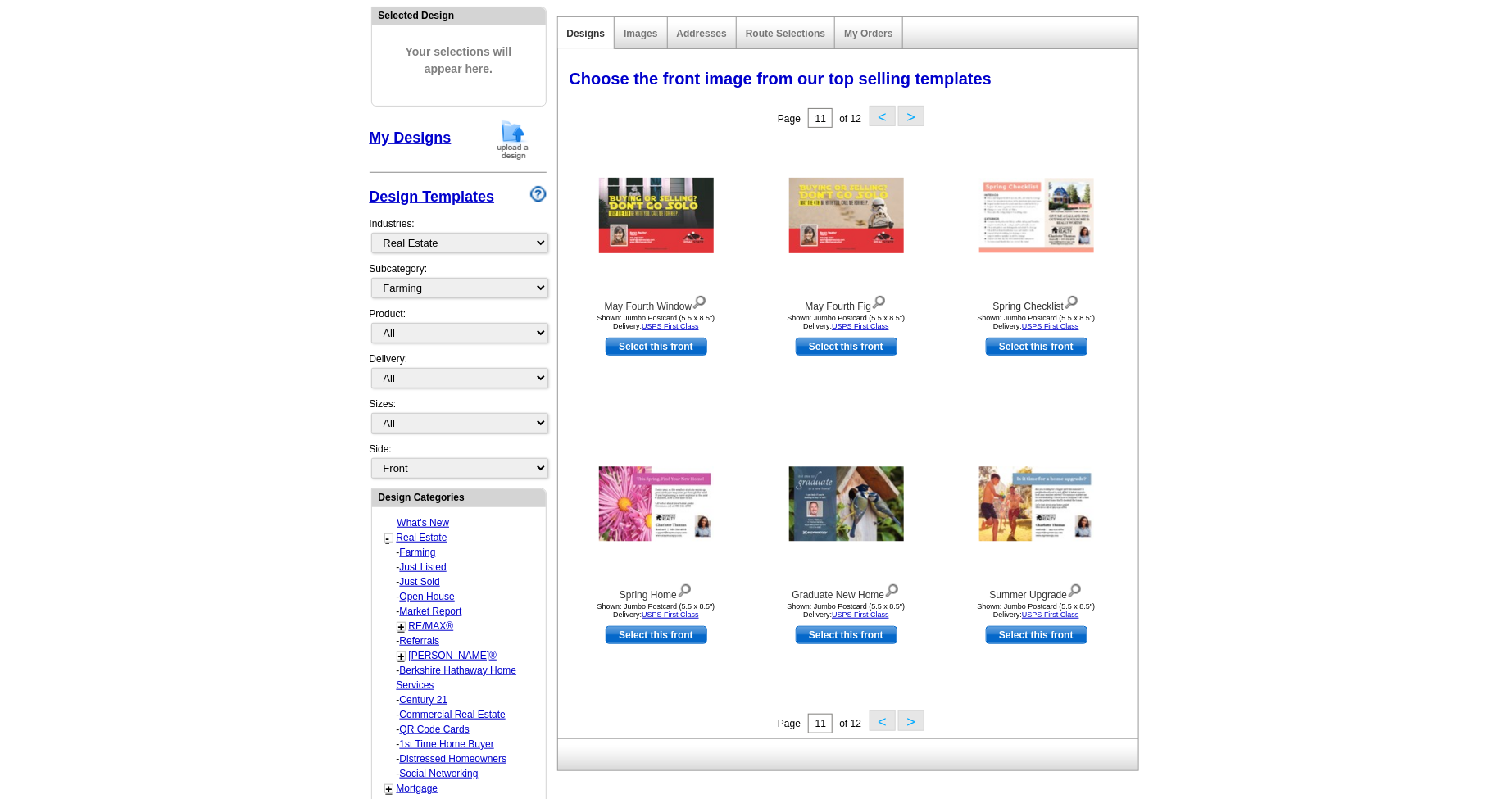
click at [913, 724] on button ">" at bounding box center [912, 720] width 26 height 21
